Goal: Task Accomplishment & Management: Manage account settings

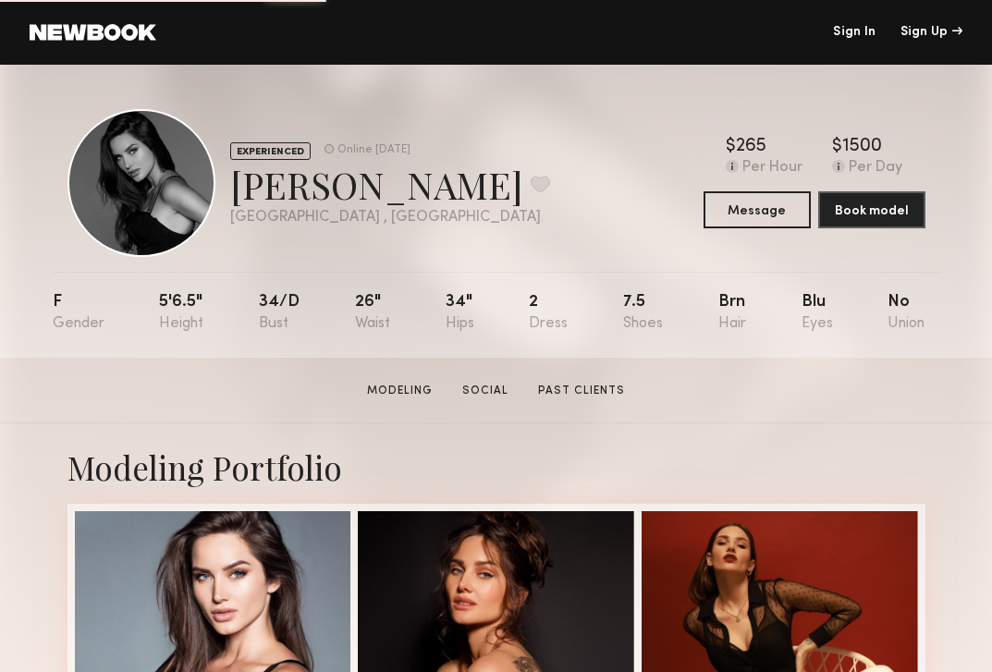
click at [853, 32] on link "Sign In" at bounding box center [854, 32] width 43 height 13
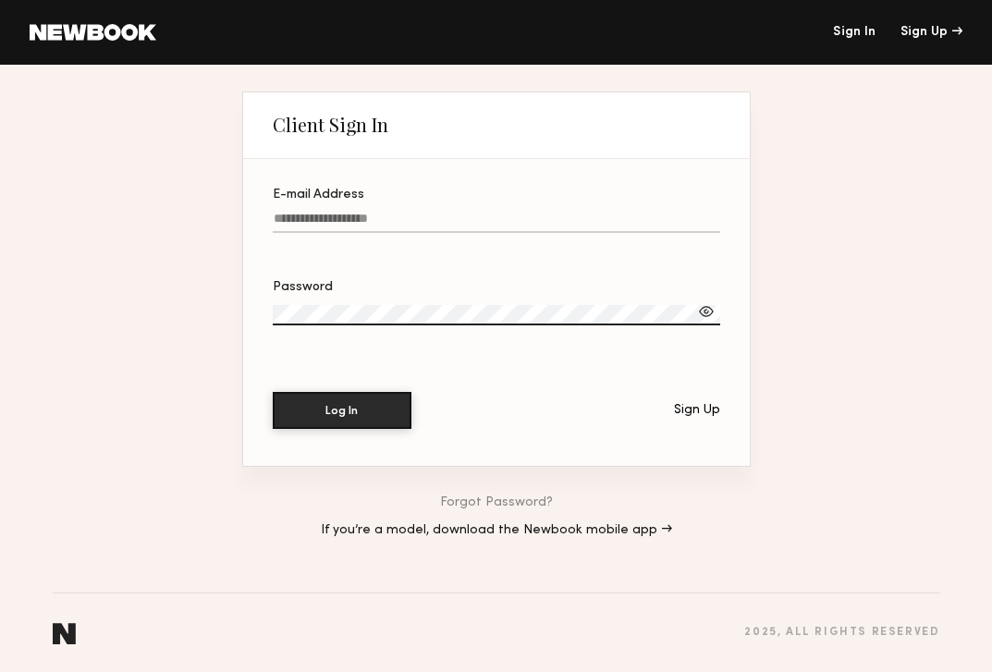
click at [400, 203] on label "E-mail Address" at bounding box center [497, 220] width 448 height 63
click at [400, 212] on input "E-mail Address" at bounding box center [497, 222] width 448 height 21
type input "**********"
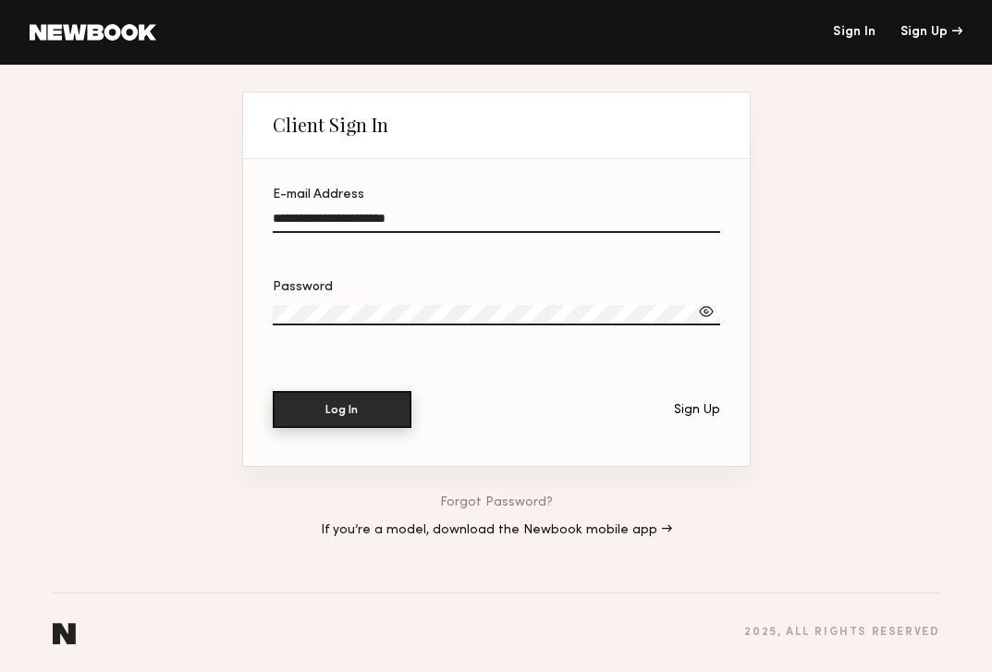
click at [349, 428] on div "Log In Sign Up" at bounding box center [497, 410] width 448 height 37
click at [362, 411] on button "Log In" at bounding box center [342, 409] width 139 height 37
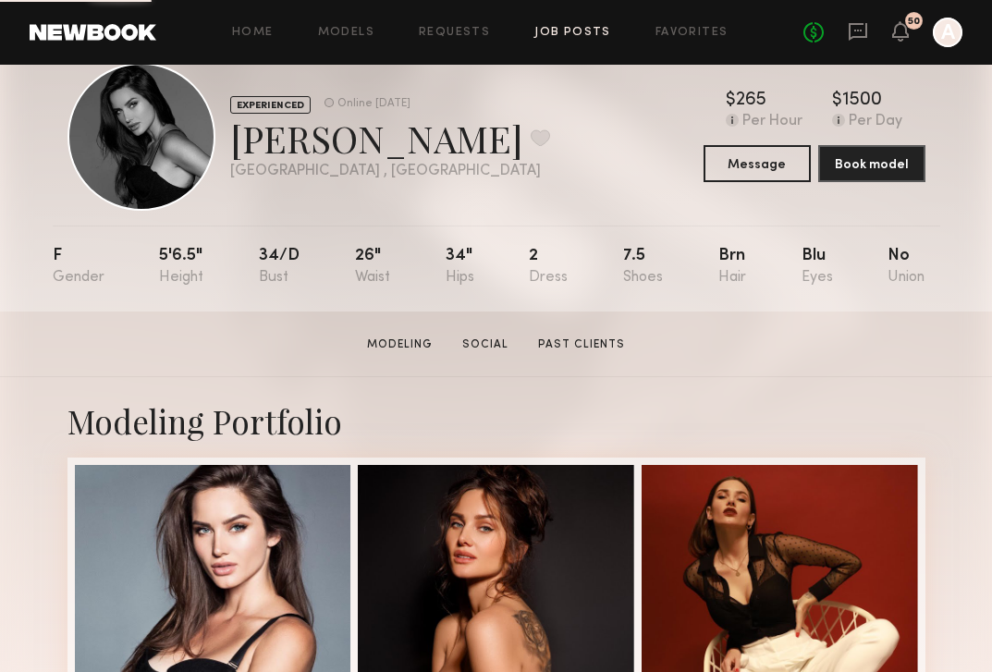
scroll to position [47, 0]
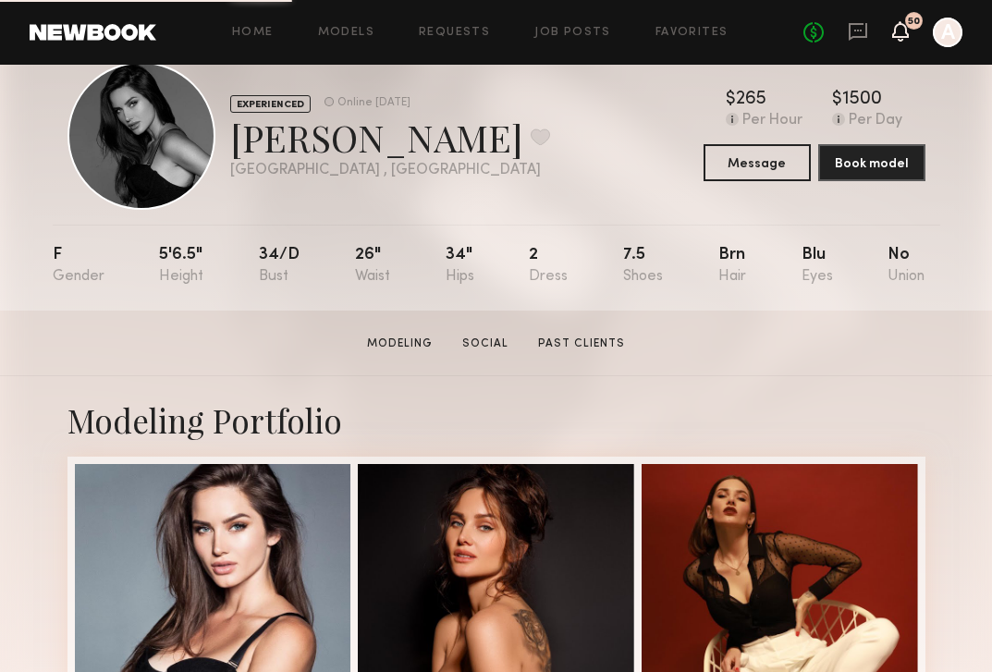
click at [906, 28] on icon at bounding box center [900, 30] width 15 height 13
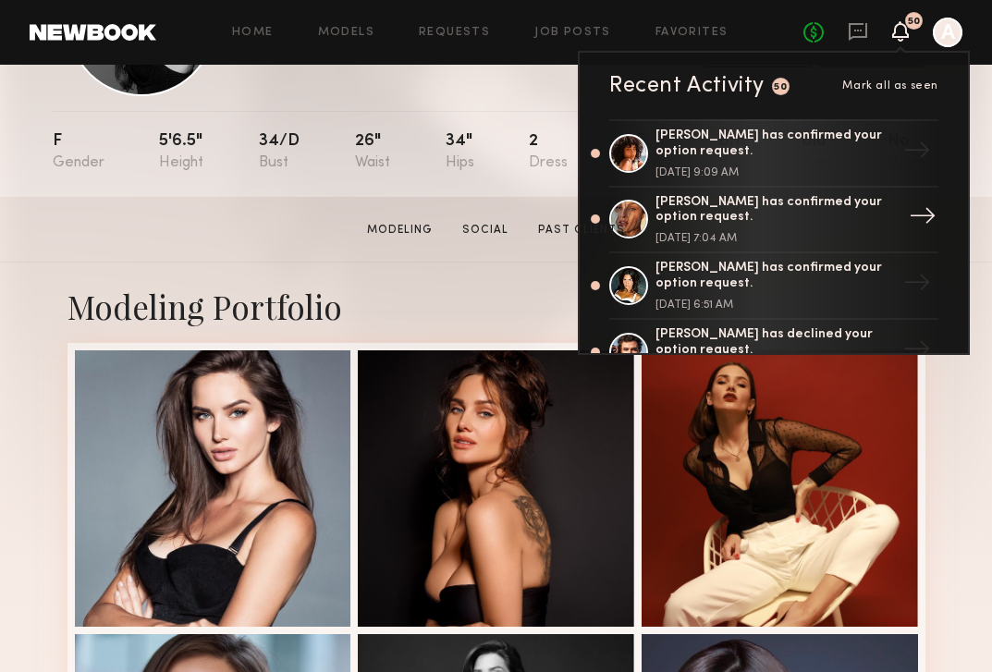
scroll to position [166, 0]
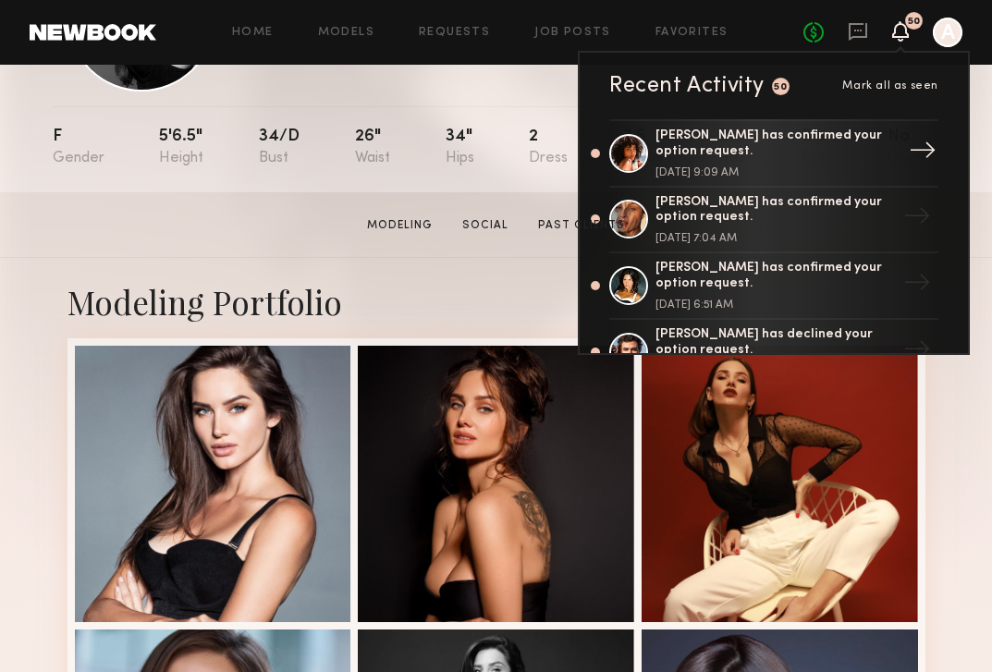
click at [747, 138] on div "[PERSON_NAME] has confirmed your option request." at bounding box center [776, 144] width 240 height 31
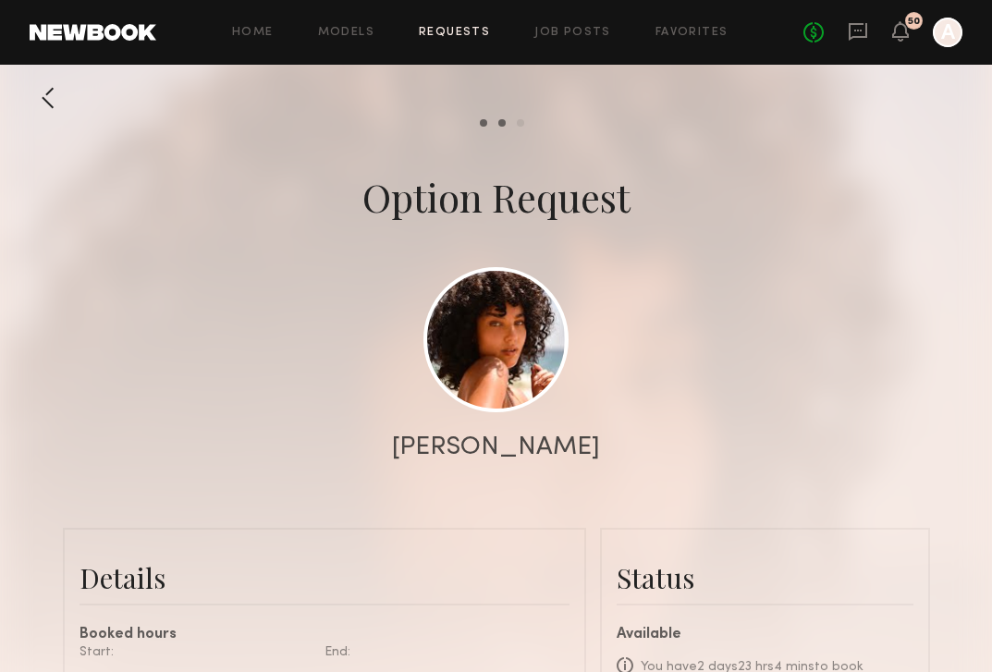
scroll to position [1418, 0]
